Goal: Task Accomplishment & Management: Manage account settings

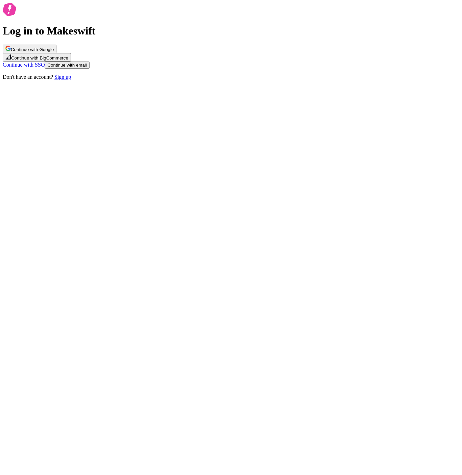
click at [89, 69] on button "Continue with email" at bounding box center [67, 64] width 45 height 7
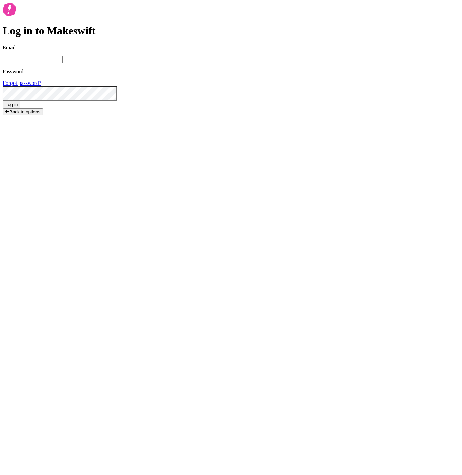
click at [62, 63] on input "Email" at bounding box center [33, 59] width 60 height 7
click at [3, 121] on com-1password-button at bounding box center [3, 121] width 0 height 0
click at [62, 63] on input "Email" at bounding box center [33, 59] width 60 height 7
click at [277, 108] on form "Email Password Forgot password? Log in" at bounding box center [231, 76] width 456 height 63
click at [277, 115] on body "Log in to Makeswift Email Password Forgot password? Log in Back to options" at bounding box center [231, 59] width 456 height 112
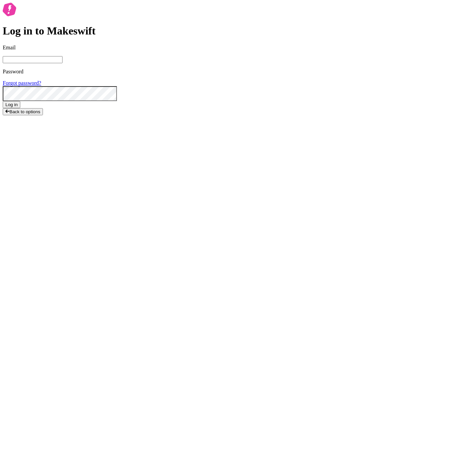
type input "josh+2@packaging.com"
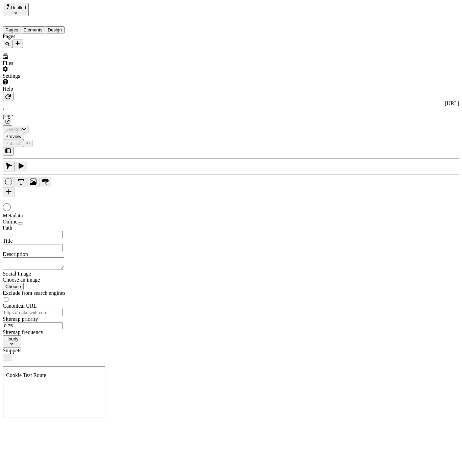
type input "/page"
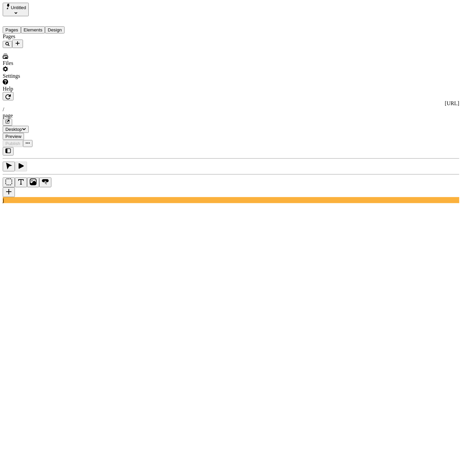
type input "/page"
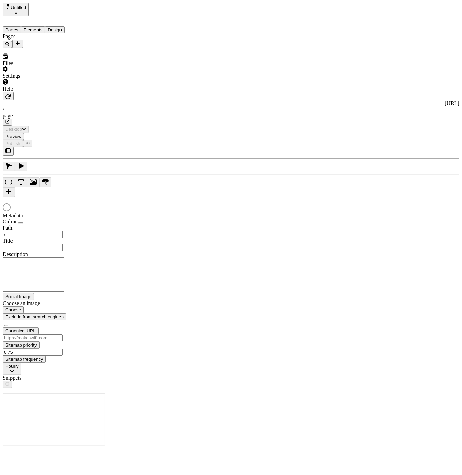
type input "/page"
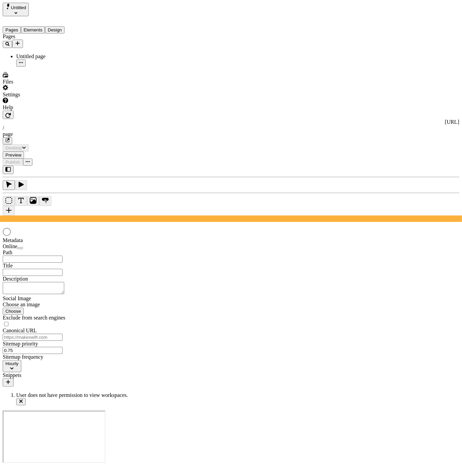
type input "/page"
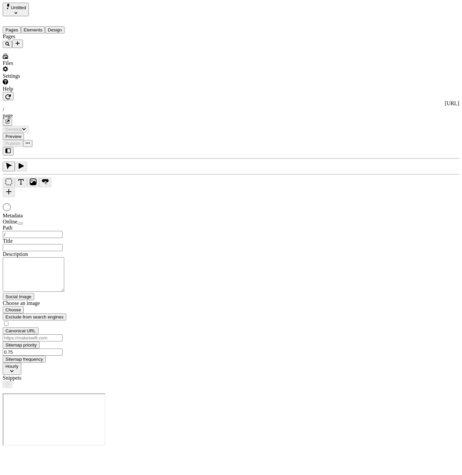
type input "/page"
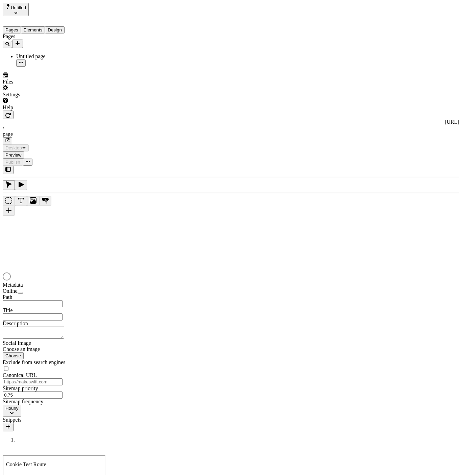
type input "/page"
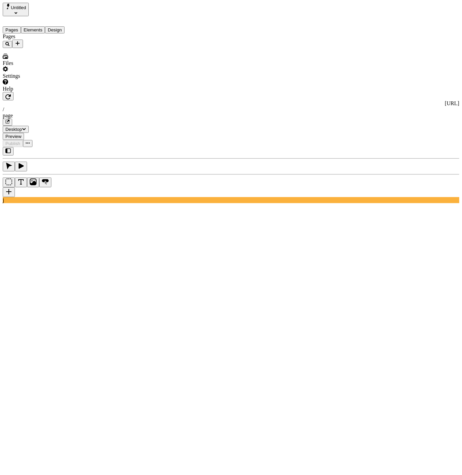
type input "/page"
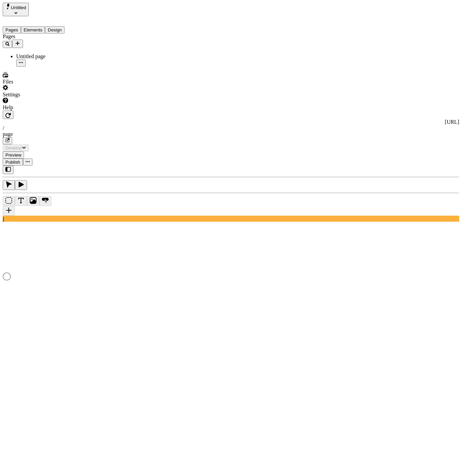
click at [52, 67] on div "Pages Untitled page" at bounding box center [43, 49] width 81 height 33
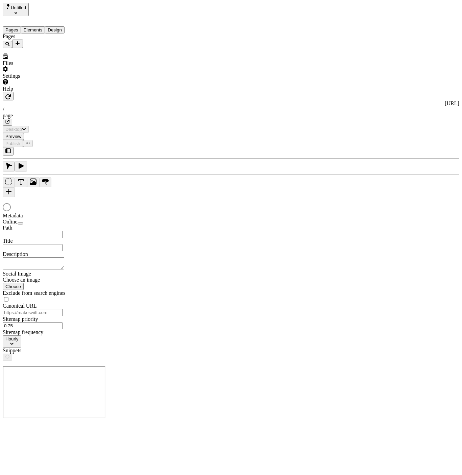
type input "/page"
